Goal: Use online tool/utility: Utilize a website feature to perform a specific function

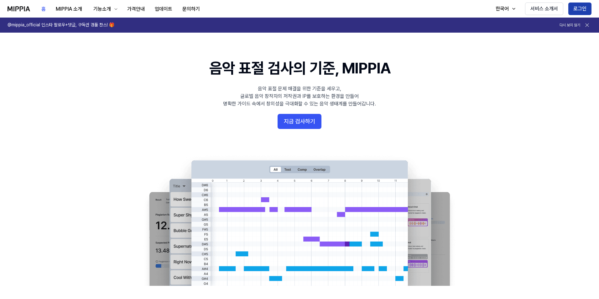
click at [576, 8] on button "로그인" at bounding box center [580, 9] width 23 height 13
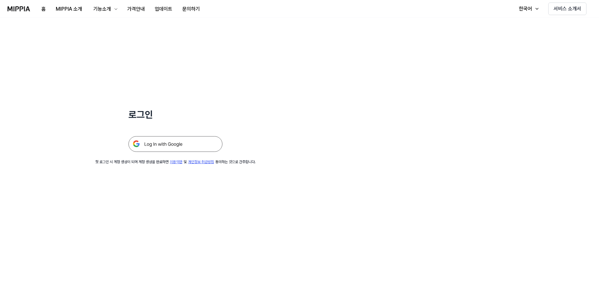
click at [167, 147] on img at bounding box center [176, 144] width 94 height 16
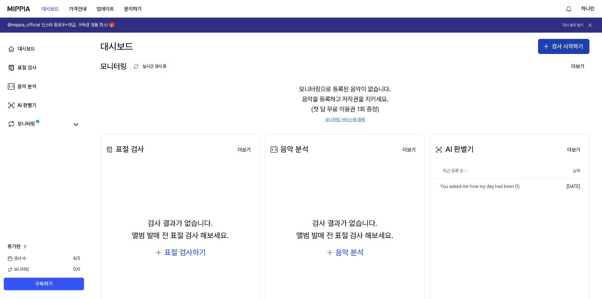
click at [567, 50] on button "검사 시작하기" at bounding box center [563, 46] width 51 height 15
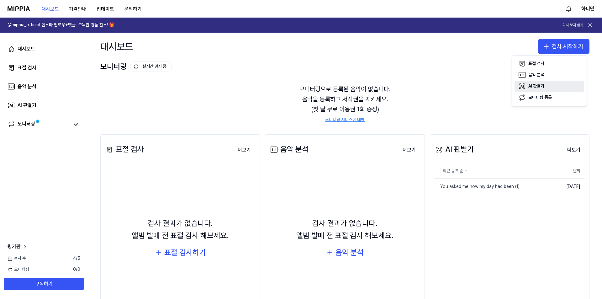
click at [544, 86] on div "AI 판별기" at bounding box center [536, 86] width 16 height 6
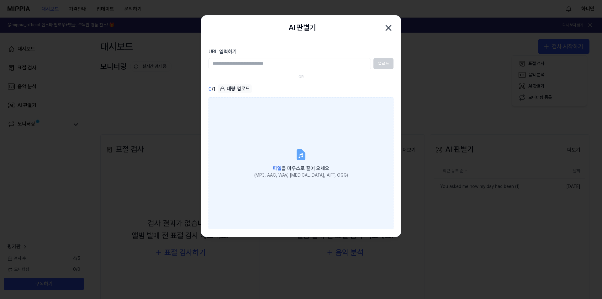
click at [294, 159] on label "파일 을 마우스로 끌어 오세요 (MP3, AAC, WAV, FLAC, AIFF, OGG)" at bounding box center [300, 163] width 185 height 132
click at [0, 0] on input "파일 을 마우스로 끌어 오세요 (MP3, AAC, WAV, FLAC, AIFF, OGG)" at bounding box center [0, 0] width 0 height 0
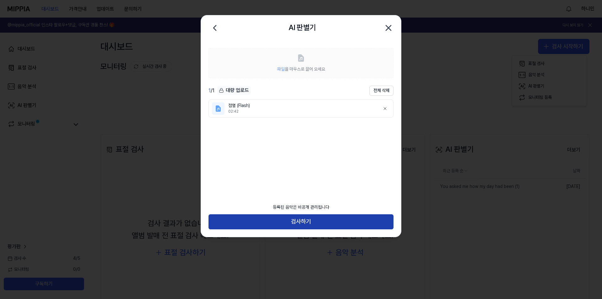
click at [313, 223] on button "검사하기" at bounding box center [300, 221] width 185 height 15
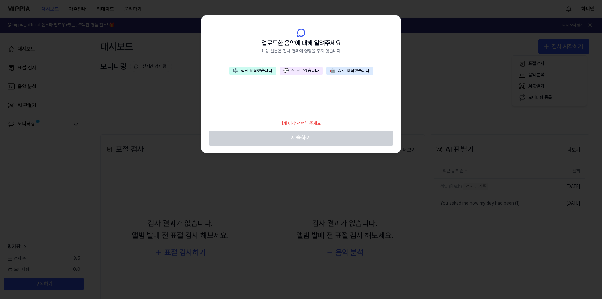
click at [258, 72] on button "🎼 직접 제작했습니다" at bounding box center [252, 70] width 47 height 9
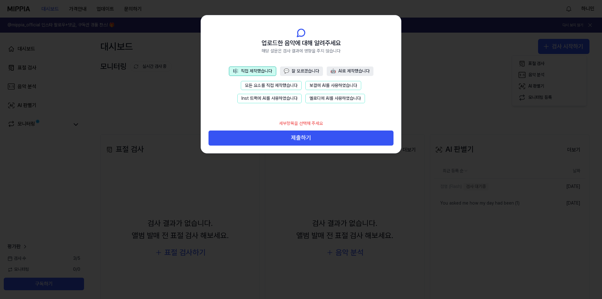
click at [264, 84] on button "모든 요소를 직접 제작했습니다" at bounding box center [271, 85] width 61 height 9
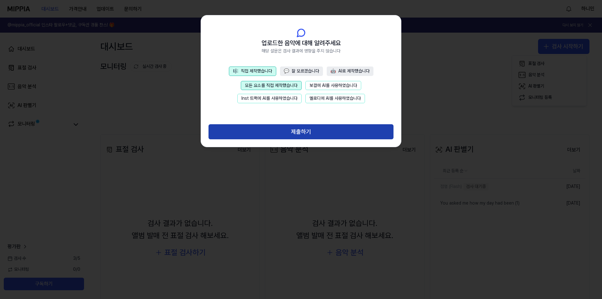
click at [302, 129] on button "제출하기" at bounding box center [300, 131] width 185 height 15
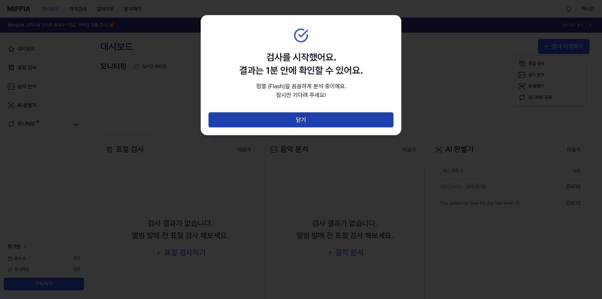
click at [302, 118] on button "닫기" at bounding box center [300, 119] width 185 height 15
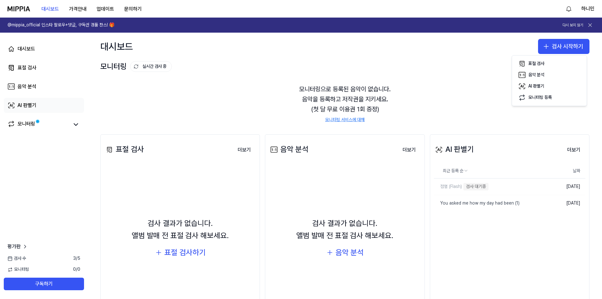
click at [28, 108] on div "AI 판별기" at bounding box center [27, 106] width 19 height 8
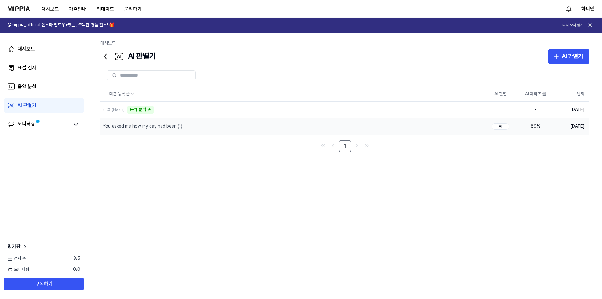
click at [536, 125] on div "89 %" at bounding box center [535, 126] width 25 height 6
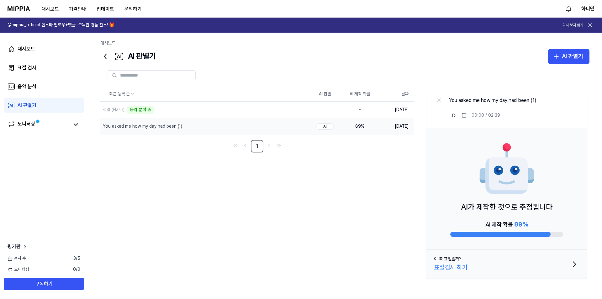
click at [542, 233] on div at bounding box center [500, 234] width 100 height 5
click at [453, 118] on button at bounding box center [454, 115] width 10 height 10
click at [453, 117] on rect at bounding box center [452, 115] width 1 height 4
click at [39, 49] on link "대시보드" at bounding box center [44, 48] width 80 height 15
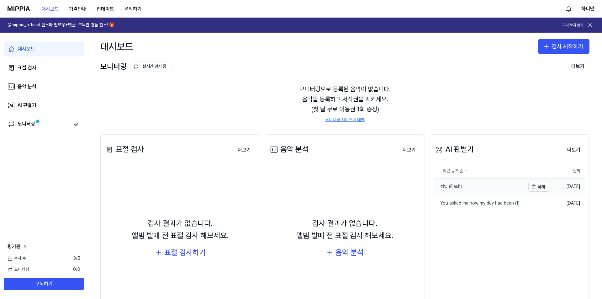
click at [447, 189] on div "점멸 (Flash)" at bounding box center [448, 186] width 28 height 6
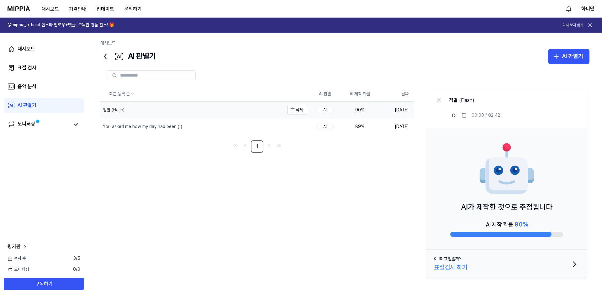
click at [115, 113] on div "점멸 (Flash)" at bounding box center [114, 110] width 22 height 6
click at [325, 108] on div "AI" at bounding box center [325, 110] width 18 height 6
click at [507, 230] on div "AI 제작 확률 90 %" at bounding box center [506, 228] width 113 height 18
click at [479, 268] on button "이 곡 표절일까? 표절검사 하기" at bounding box center [506, 263] width 160 height 29
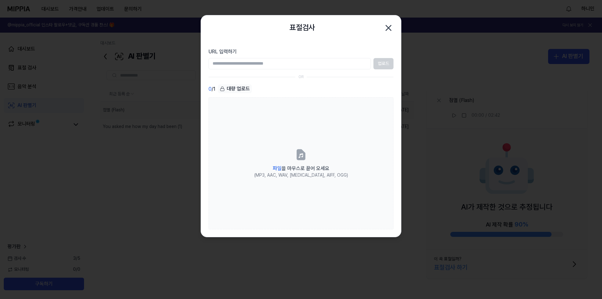
click at [385, 31] on icon "button" at bounding box center [388, 28] width 10 height 10
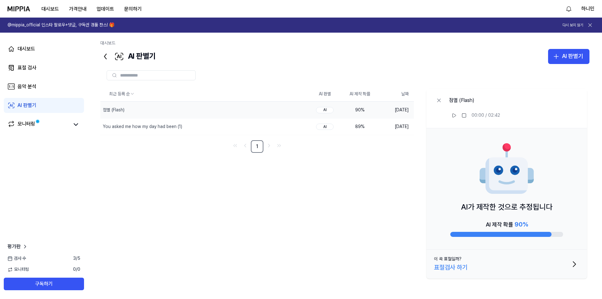
click at [543, 205] on p "AI가 제작한 것으로 추정됩니다" at bounding box center [507, 207] width 92 height 12
drag, startPoint x: 501, startPoint y: 188, endPoint x: 496, endPoint y: 181, distance: 8.3
click at [500, 187] on img at bounding box center [506, 169] width 56 height 56
click at [454, 116] on icon at bounding box center [453, 115] width 3 height 4
click at [454, 116] on rect at bounding box center [454, 115] width 1 height 4
